Goal: Find specific page/section: Find specific page/section

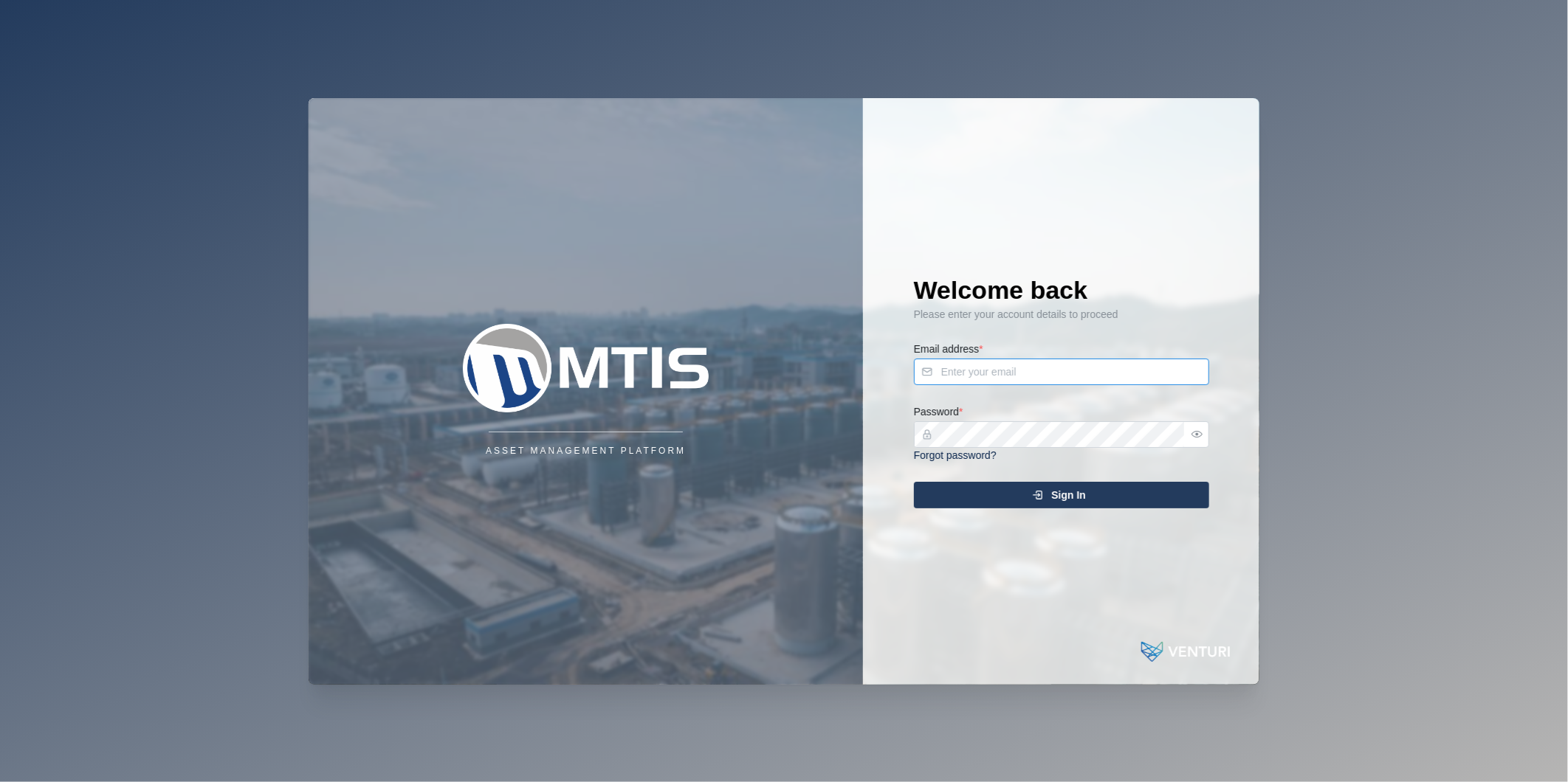
type input "[PERSON_NAME][EMAIL_ADDRESS][DOMAIN_NAME]"
click at [1043, 485] on span "Sign In" at bounding box center [1068, 495] width 34 height 25
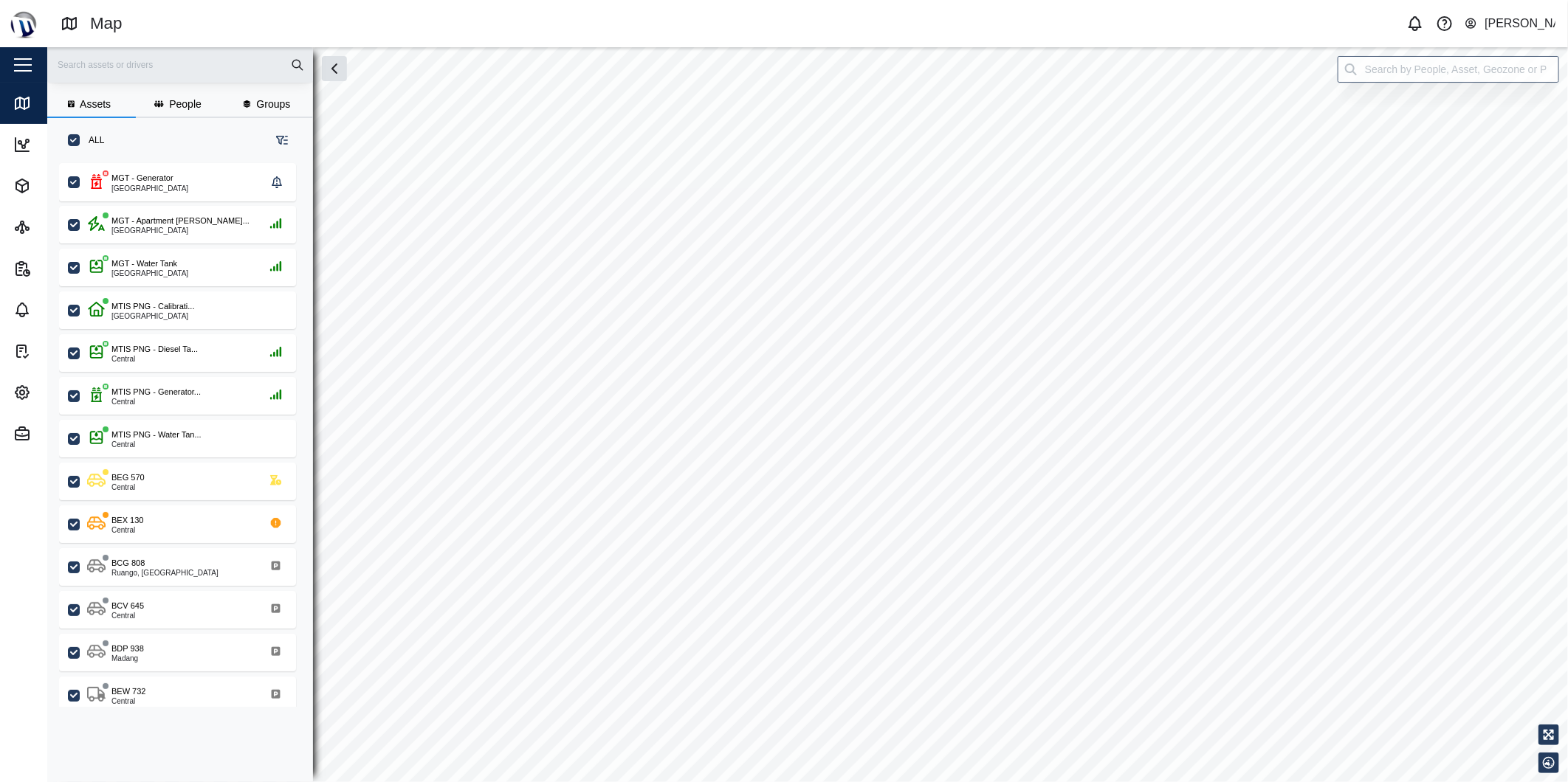
checkbox input "true"
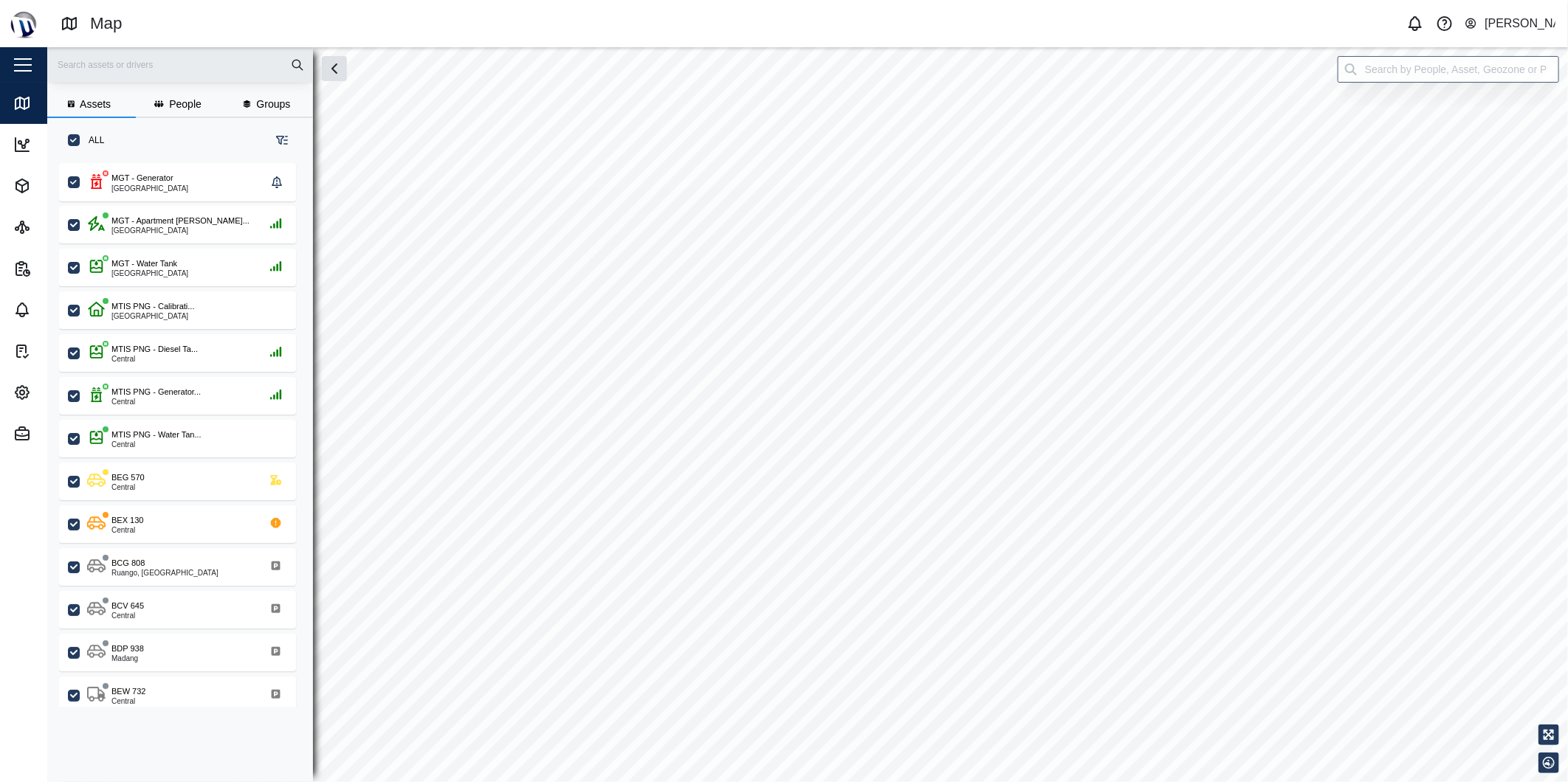
checkbox input "true"
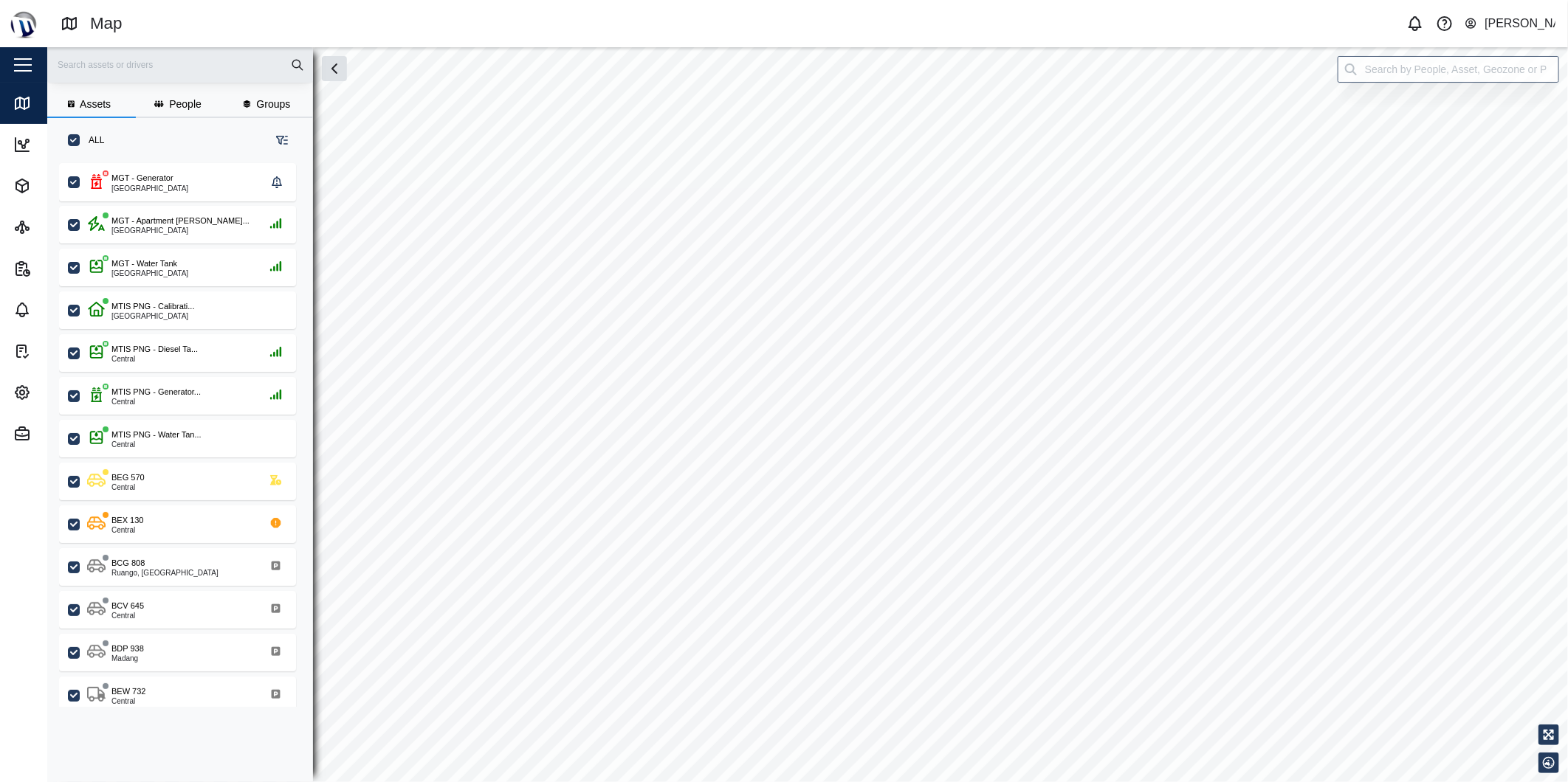
checkbox input "true"
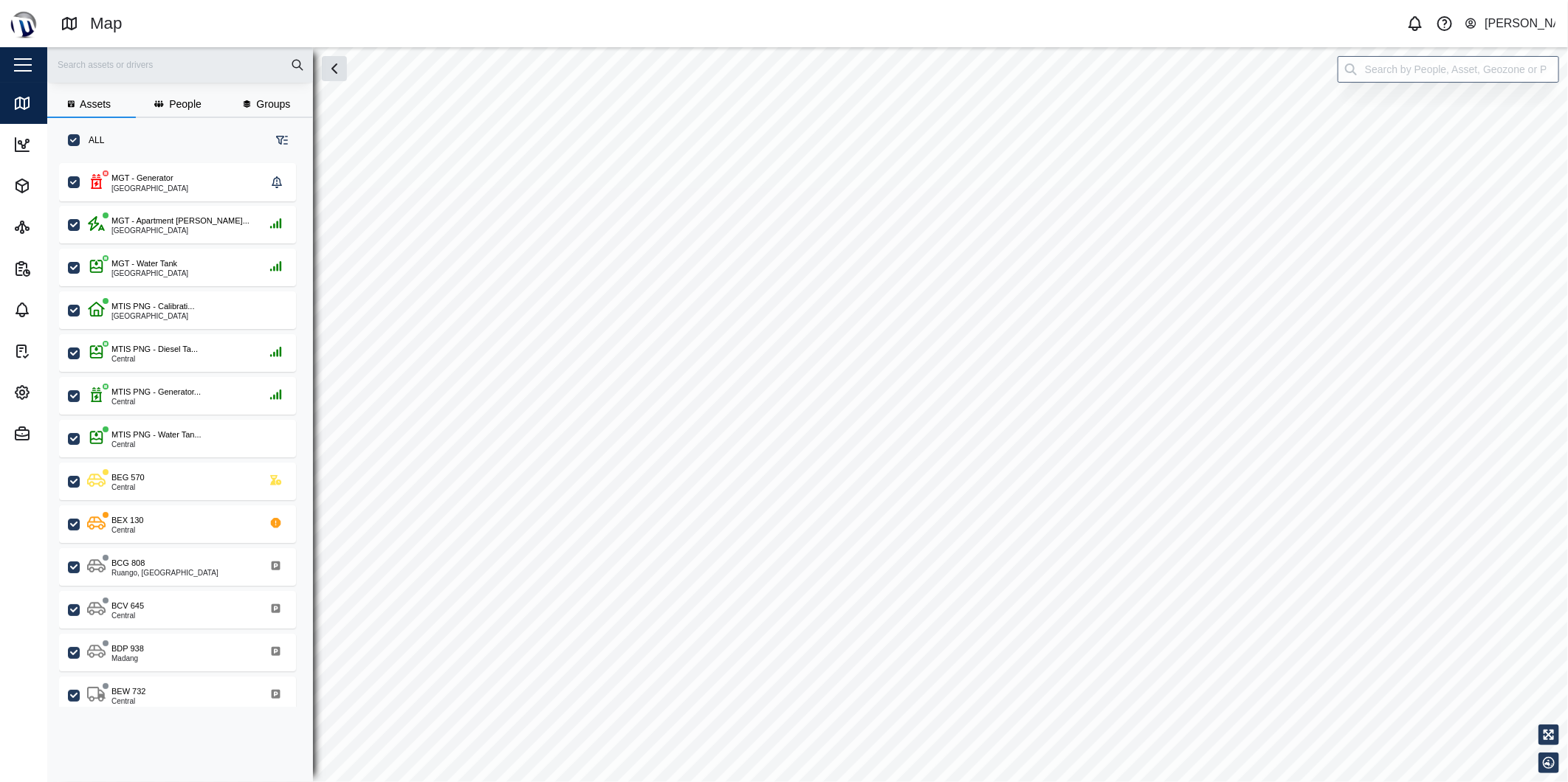
checkbox input "true"
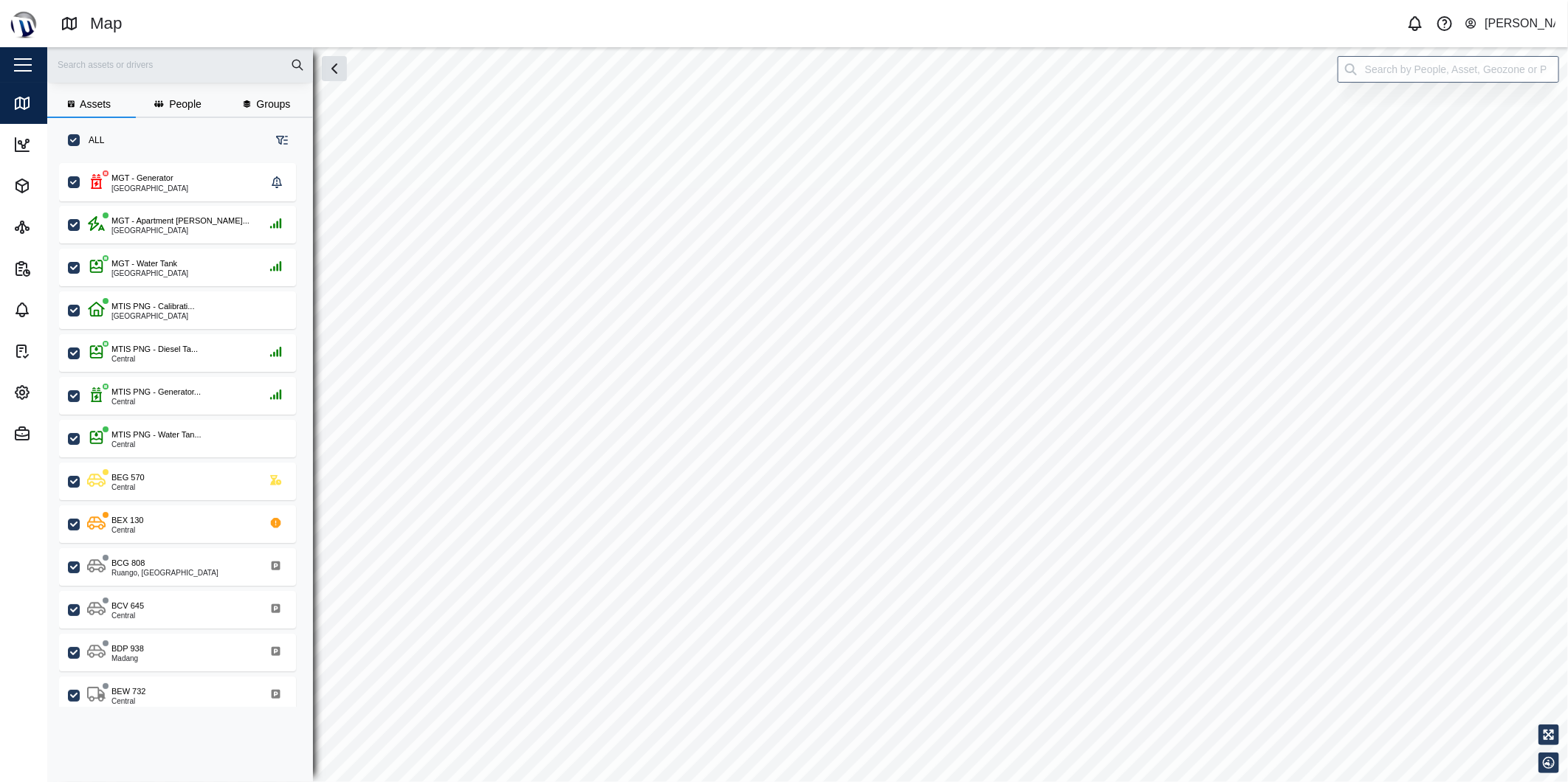
checkbox input "true"
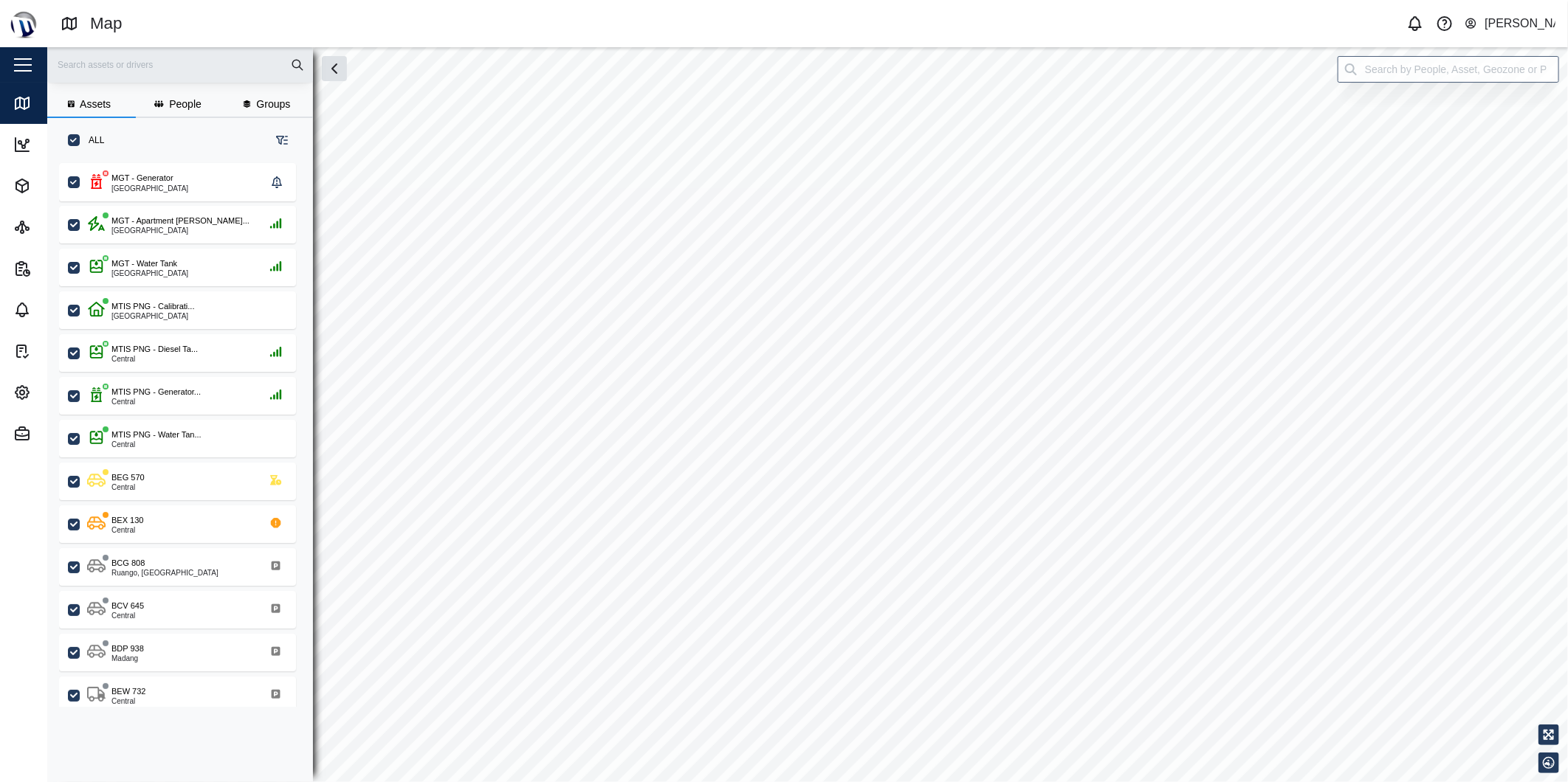
checkbox input "true"
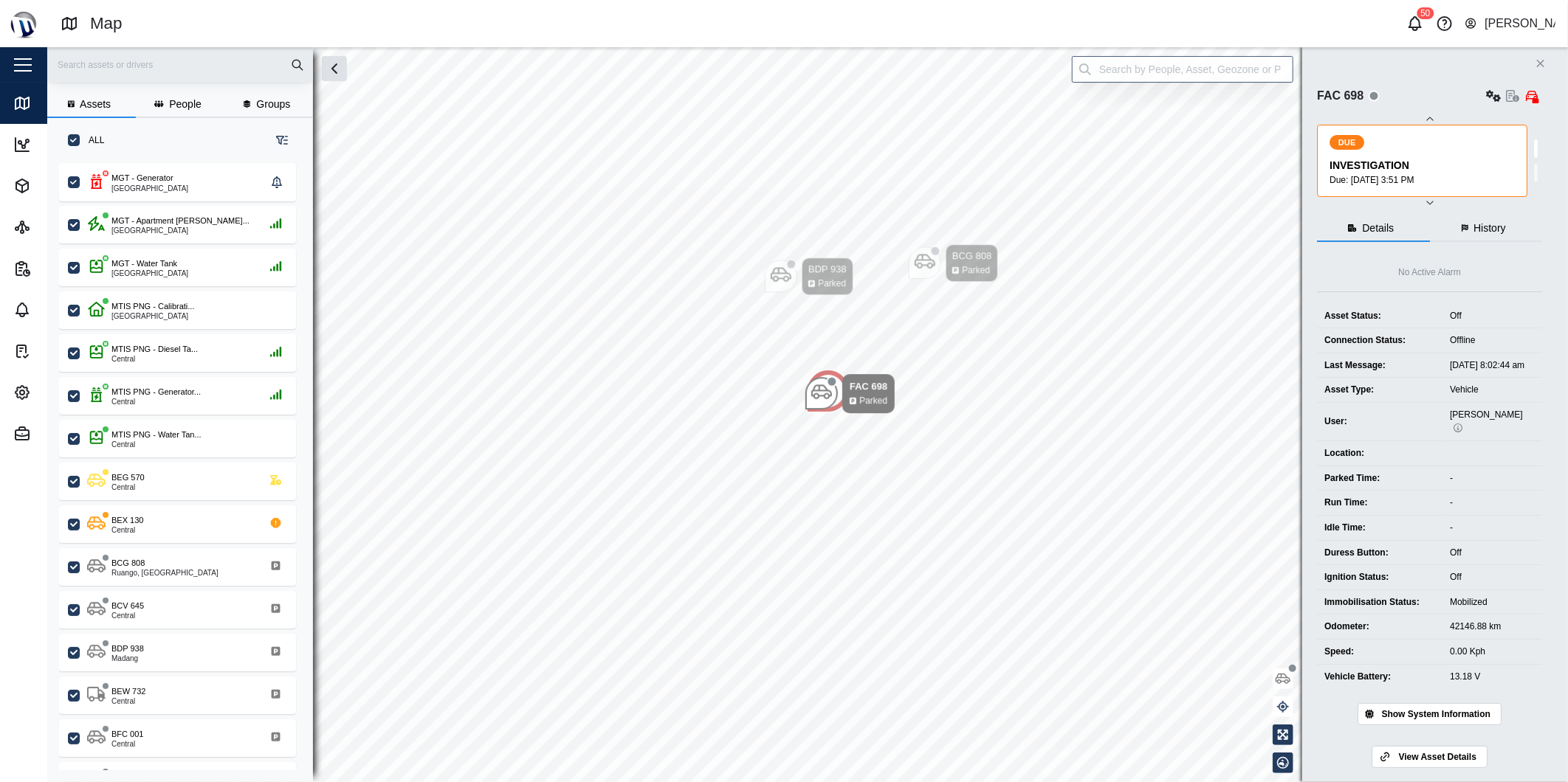
scroll to position [600, 230]
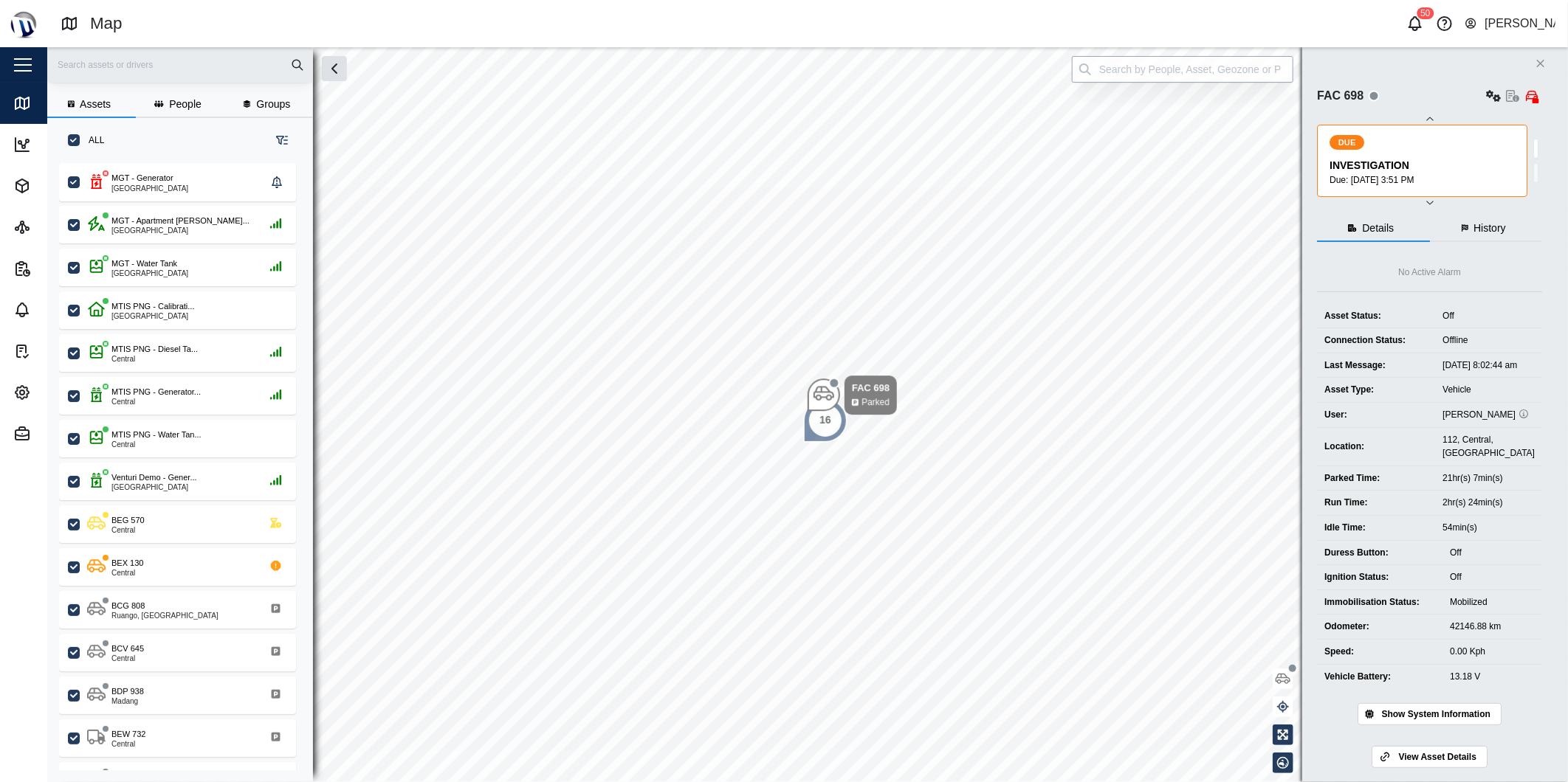
click at [1043, 74] on input "search" at bounding box center [1182, 69] width 221 height 27
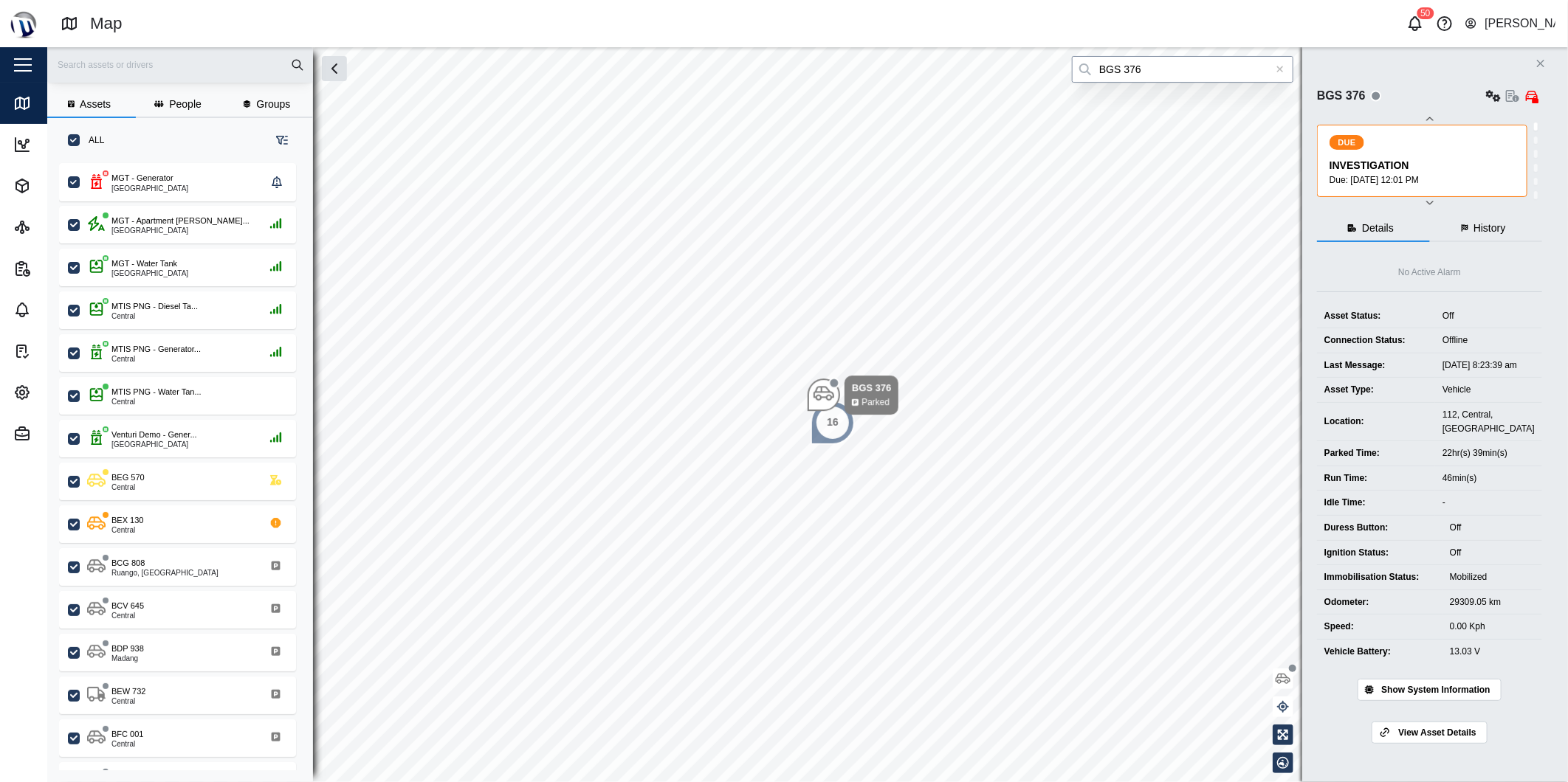
type input "BGS 376"
click at [34, 351] on div "Tasks" at bounding box center [45, 351] width 63 height 18
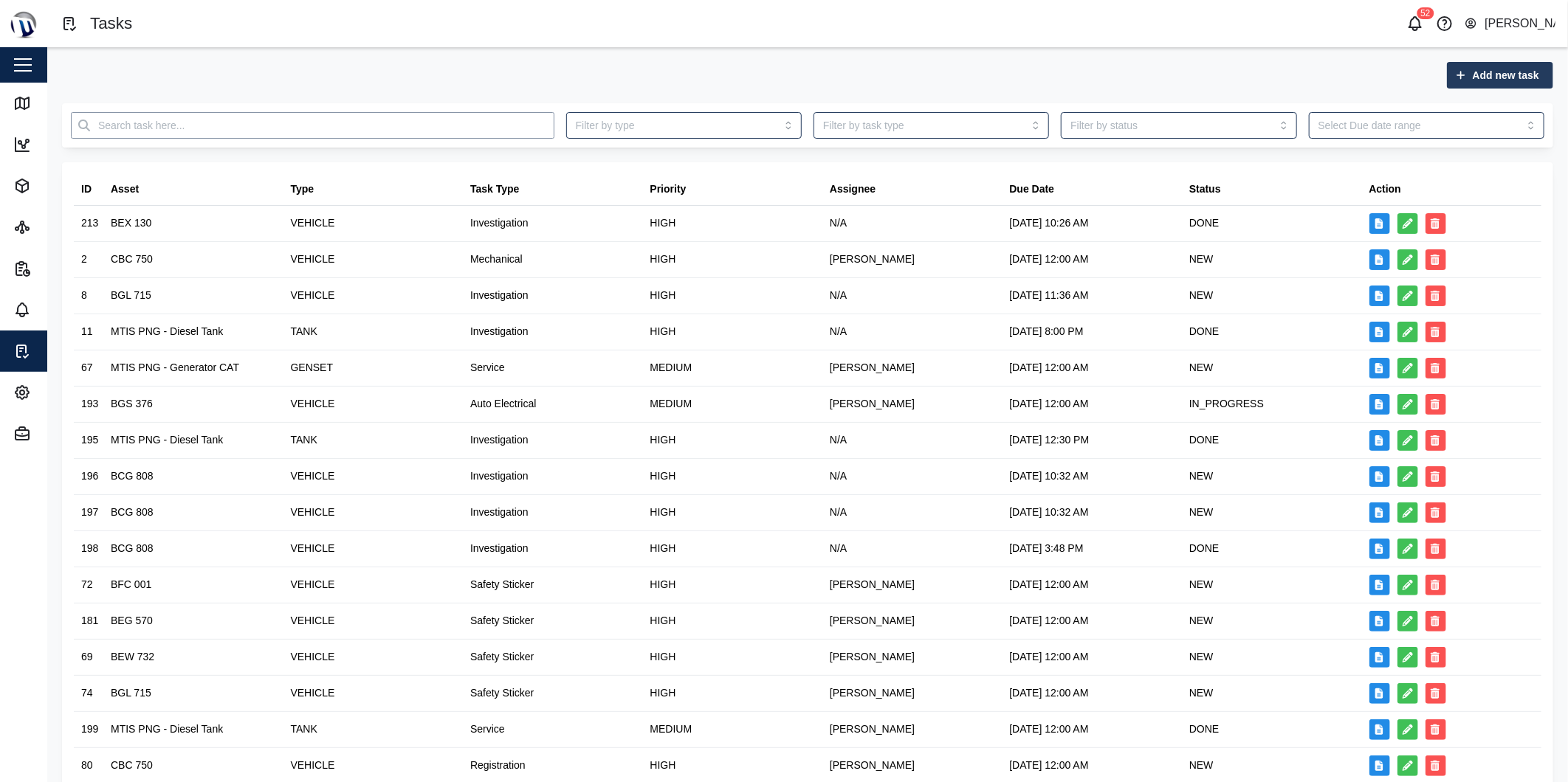
click at [477, 124] on input "text" at bounding box center [312, 126] width 484 height 27
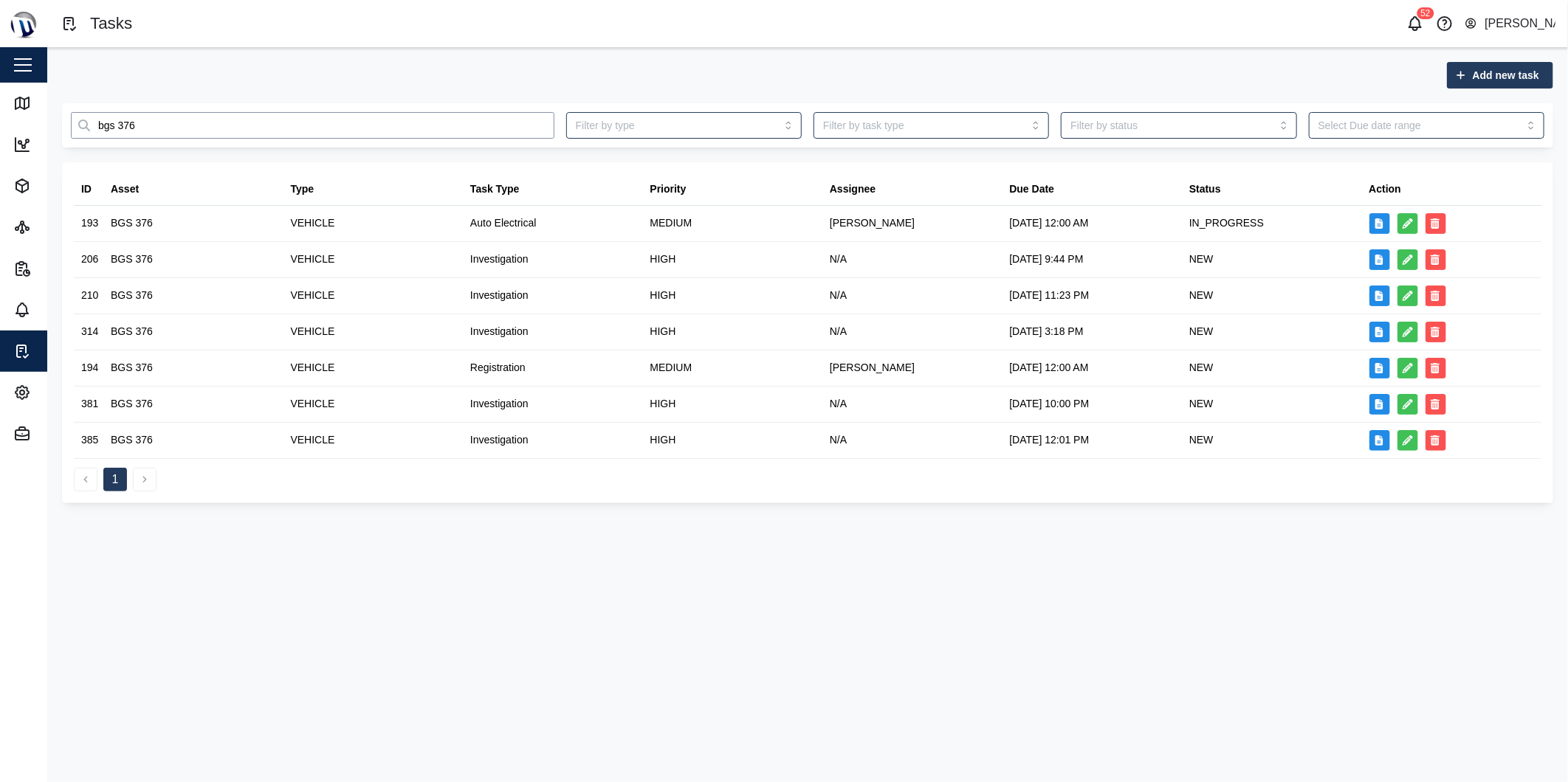
type input "bgs 376"
